Goal: Transaction & Acquisition: Book appointment/travel/reservation

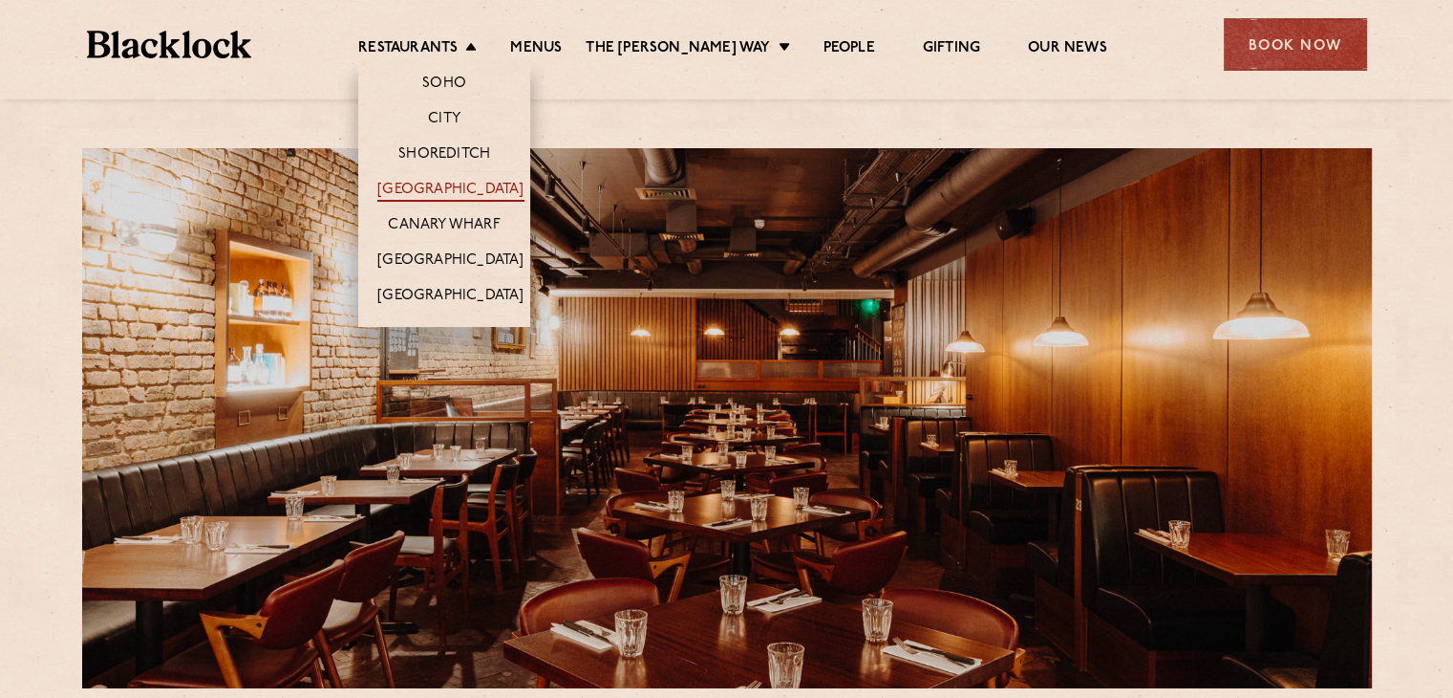
click at [462, 189] on link "[GEOGRAPHIC_DATA]" at bounding box center [450, 191] width 146 height 21
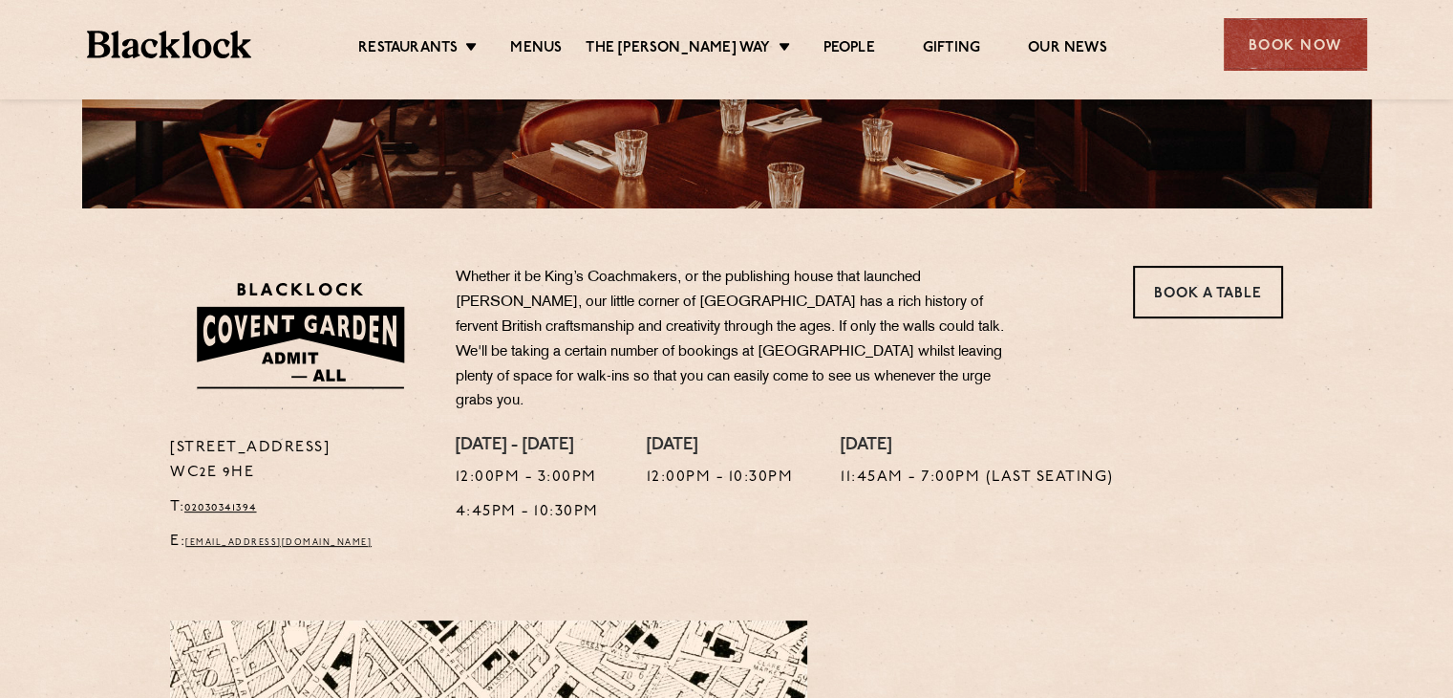
scroll to position [478, 0]
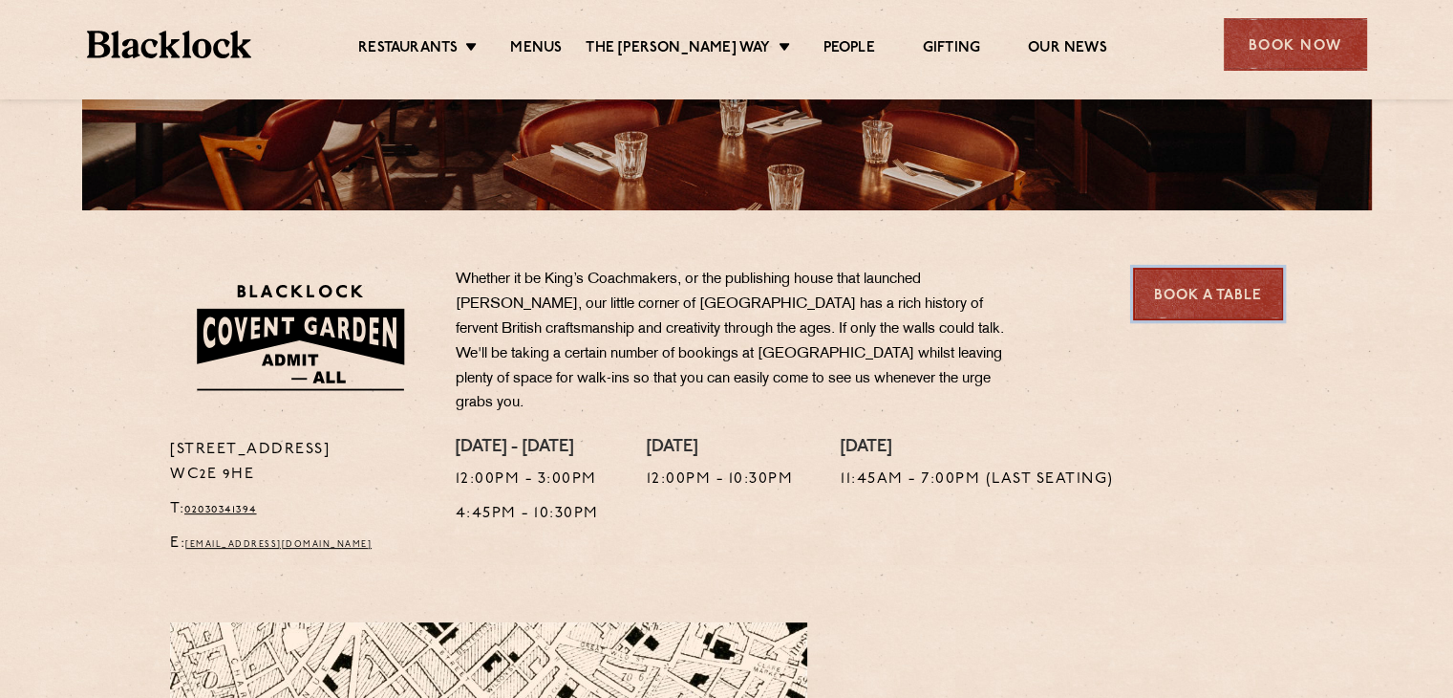
click at [1212, 291] on link "Book a Table" at bounding box center [1208, 294] width 150 height 53
